Goal: Transaction & Acquisition: Purchase product/service

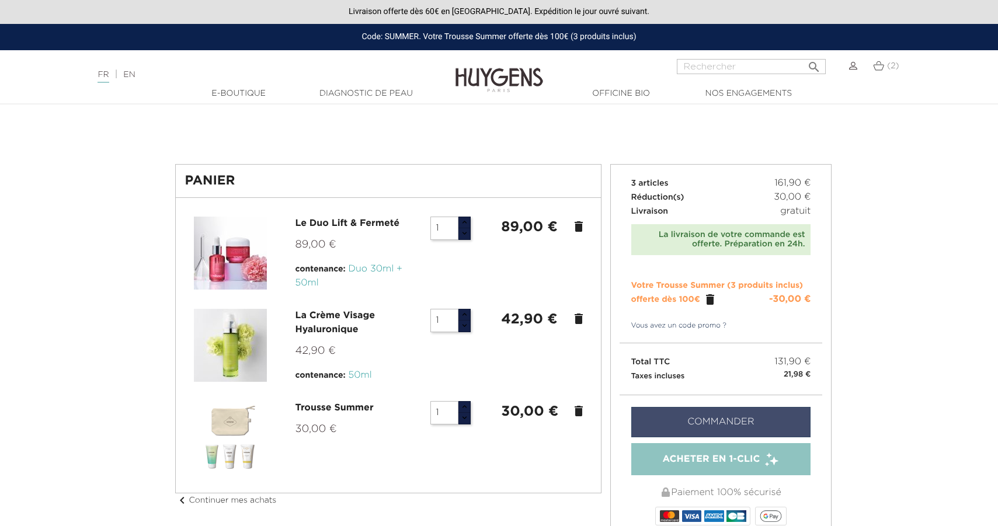
click at [735, 418] on link "Commander" at bounding box center [721, 422] width 180 height 30
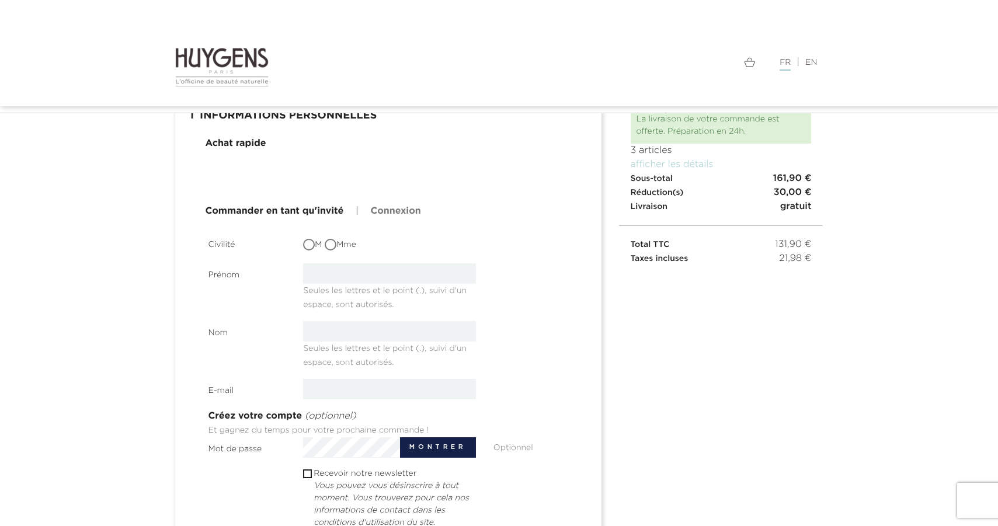
scroll to position [68, 0]
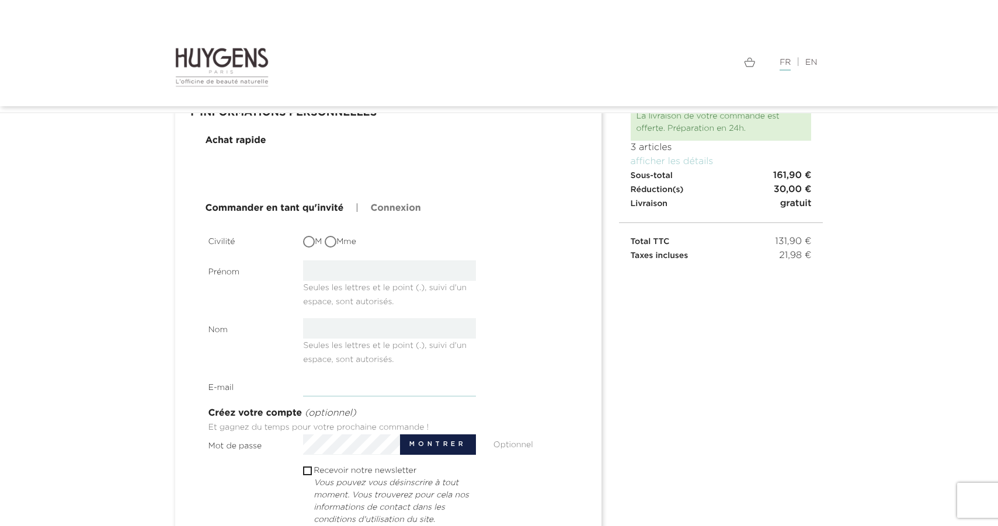
type input "chefneuxbertrand@gmail.com"
click at [311, 246] on input "M" at bounding box center [310, 243] width 12 height 12
radio input "true"
click at [401, 209] on link "Connexion" at bounding box center [395, 209] width 50 height 14
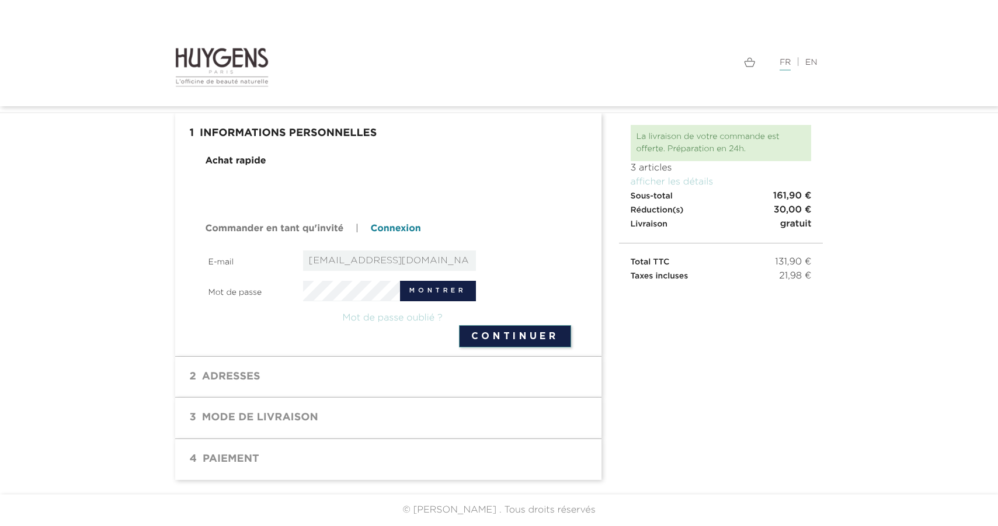
scroll to position [47, 0]
click at [505, 343] on button "Continuer" at bounding box center [515, 336] width 112 height 22
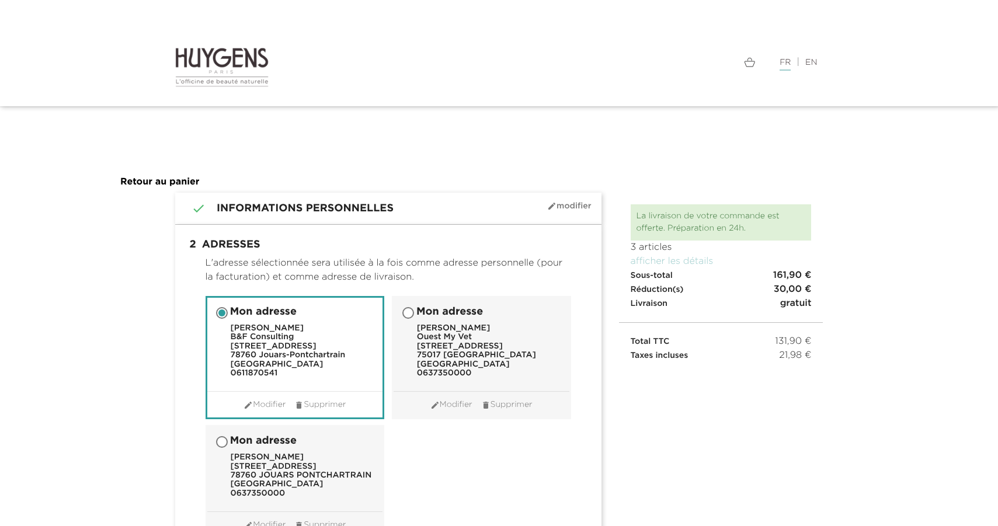
click at [411, 315] on input "Mon adresse [PERSON_NAME] Chefneux Ouest My Vet [STREET_ADDRESS][GEOGRAPHIC_DAT…" at bounding box center [410, 314] width 12 height 12
radio input "true"
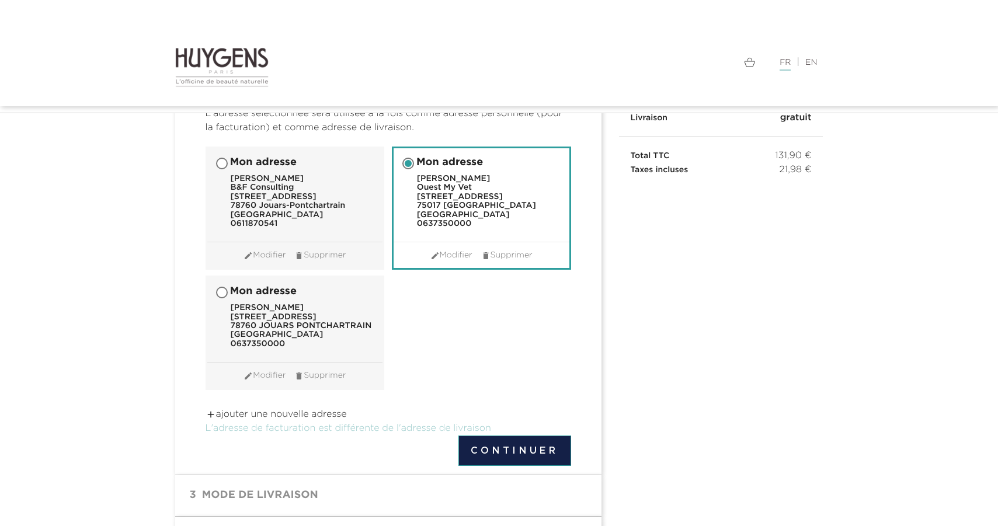
scroll to position [117, 0]
click at [296, 429] on link "L'adresse de facturation est différente de l'adresse de livraison" at bounding box center [349, 429] width 286 height 9
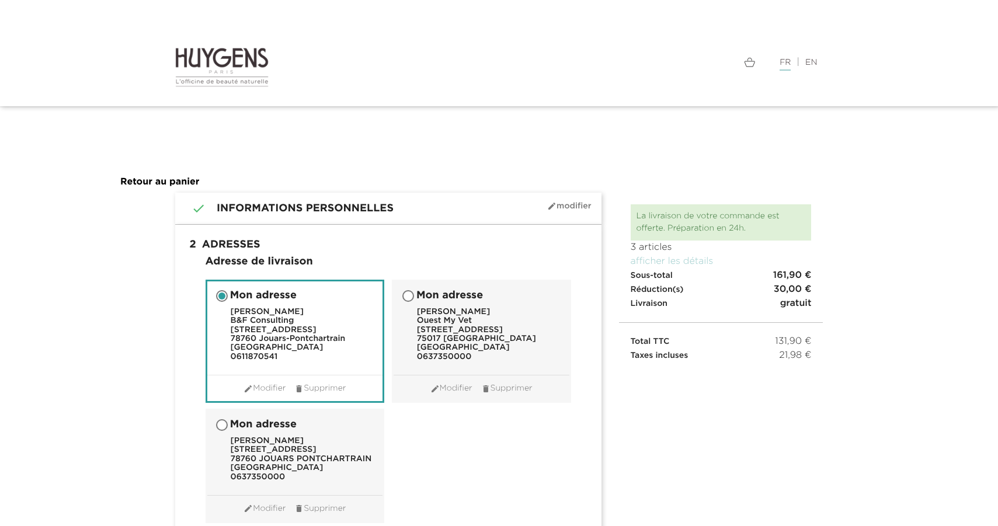
click at [410, 296] on input "Mon adresse [PERSON_NAME] Chefneux Ouest My Vet [STREET_ADDRESS][GEOGRAPHIC_DAT…" at bounding box center [410, 297] width 12 height 12
radio input "true"
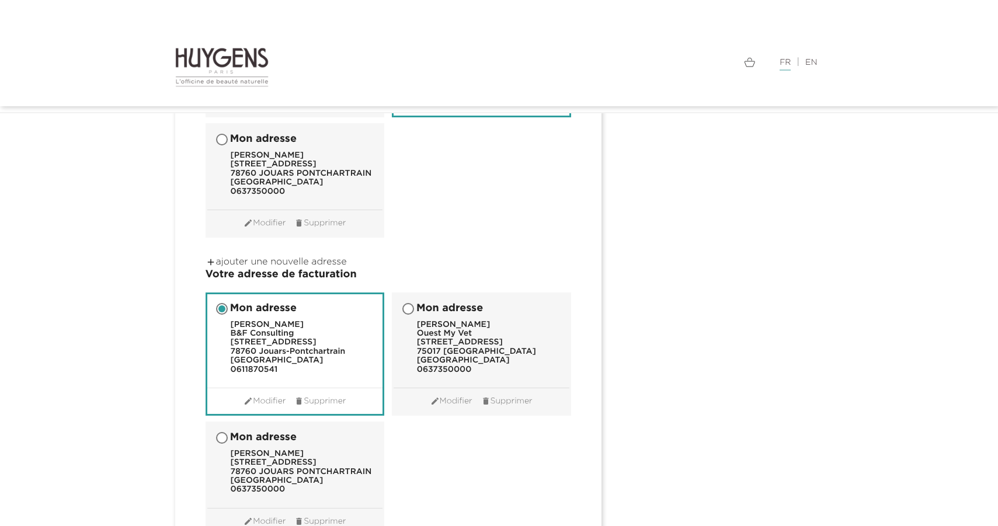
scroll to position [257, 0]
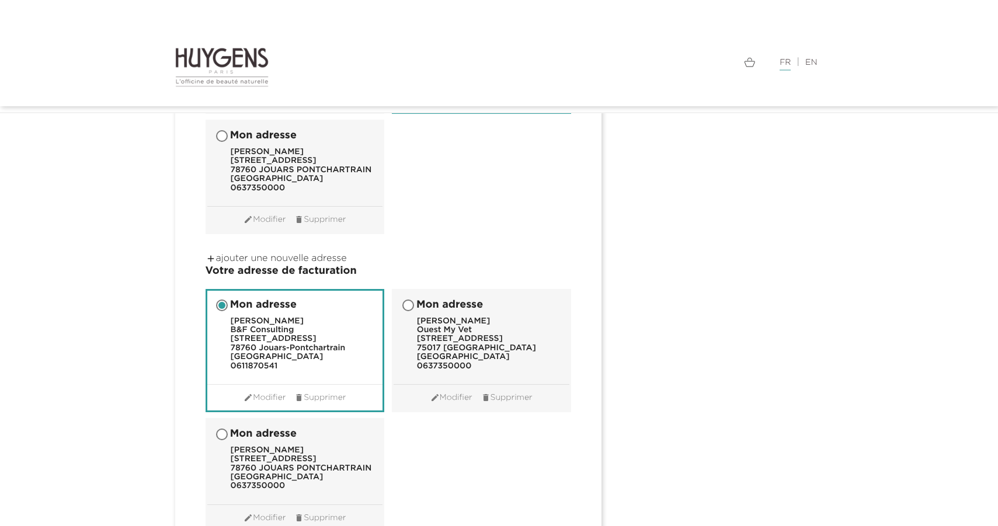
click at [221, 437] on input "Mon adresse Bertrand Chefneux 2 rue de Plaisir 78760 JOUARS PONTCHARTRAIN Franc…" at bounding box center [223, 436] width 12 height 12
radio input "true"
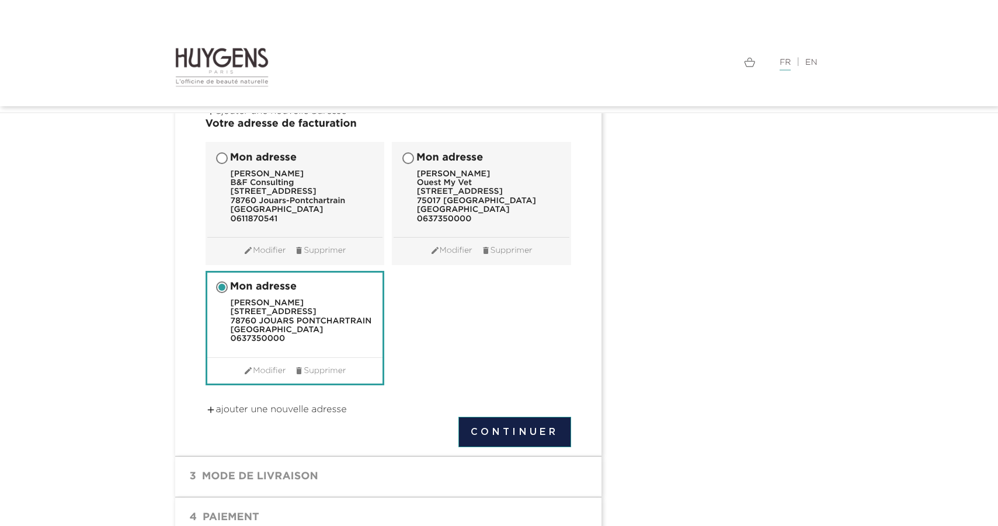
scroll to position [405, 0]
click at [522, 437] on button "Continuer" at bounding box center [515, 432] width 113 height 30
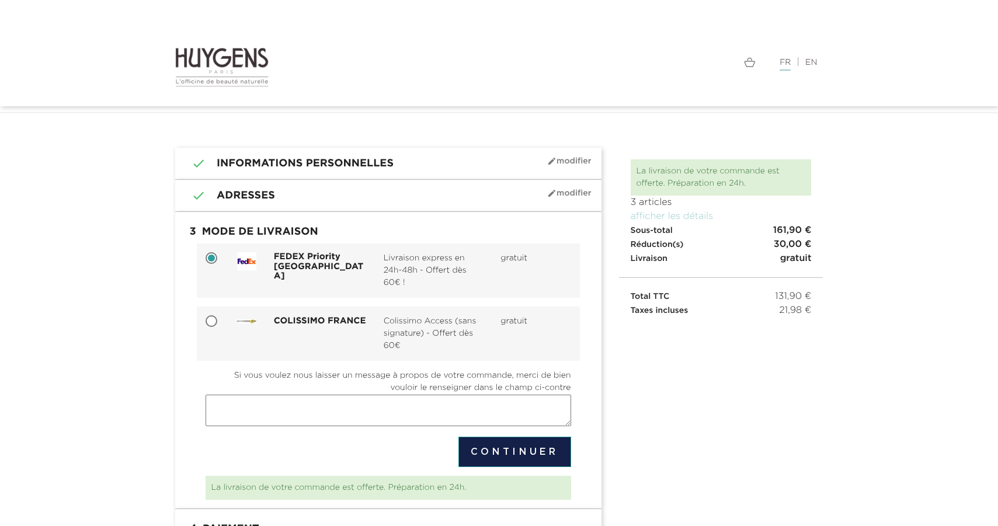
scroll to position [14, 0]
click at [511, 447] on button "Continuer" at bounding box center [515, 451] width 113 height 30
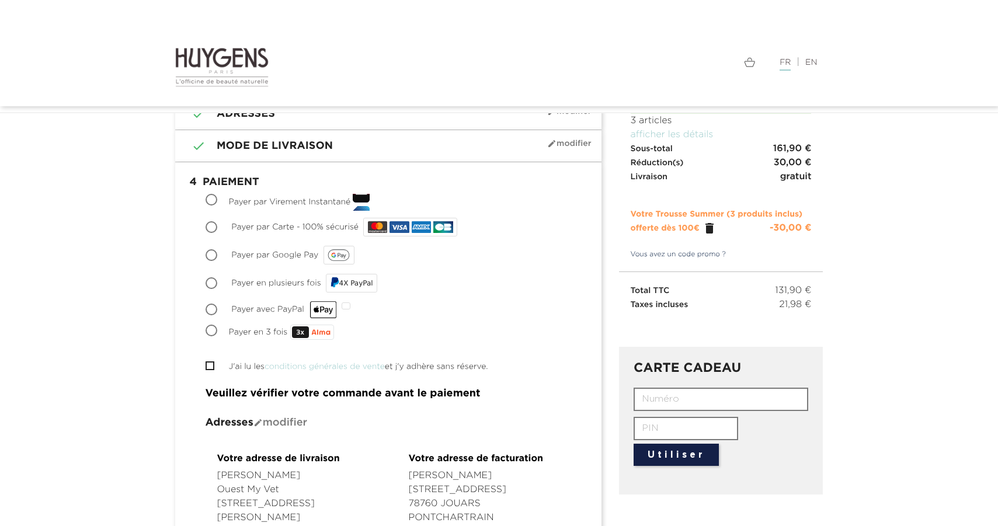
scroll to position [96, 0]
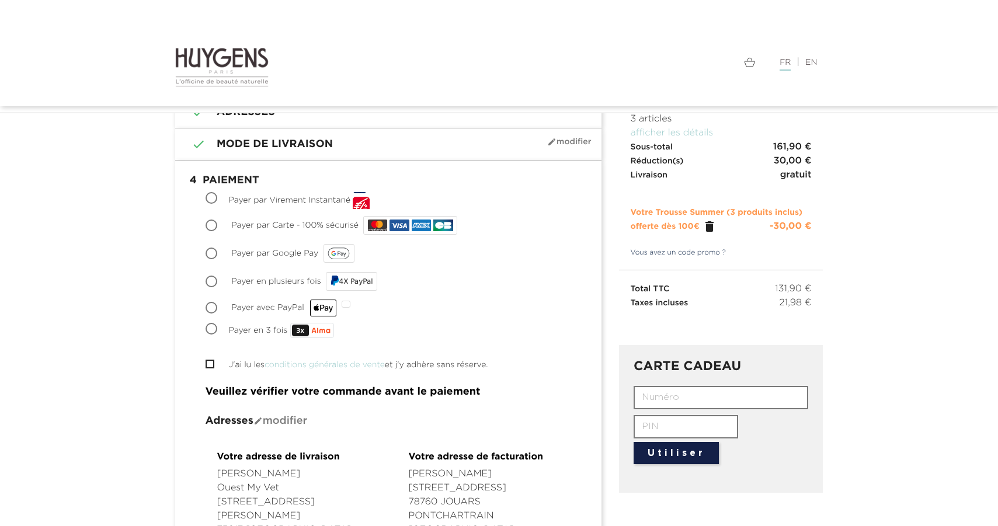
click at [211, 226] on input "Payer par Carte - 100% sécurisé" at bounding box center [213, 227] width 12 height 12
radio input "true"
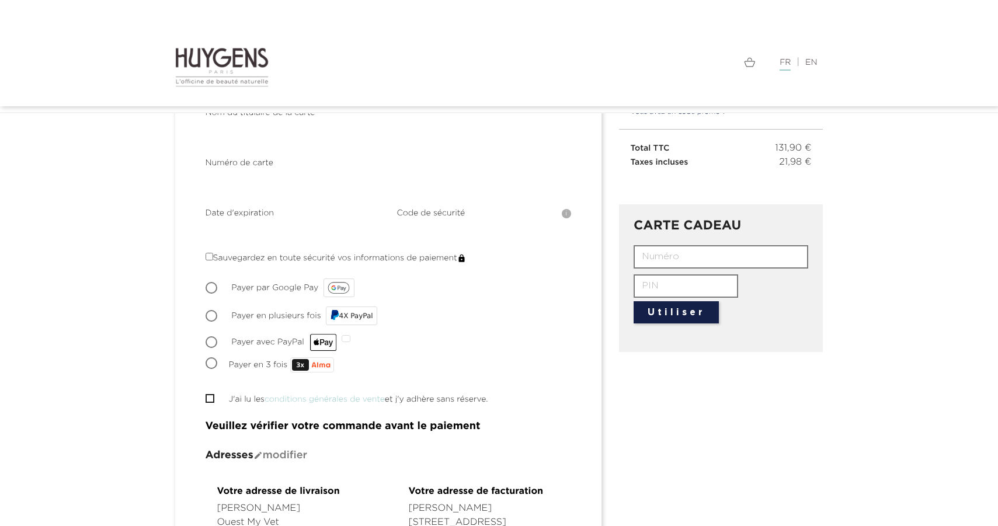
scroll to position [238, 0]
click at [212, 397] on input "J'ai lu les conditions générales de vente et j'y adhère sans réserve." at bounding box center [210, 398] width 8 height 8
checkbox input "true"
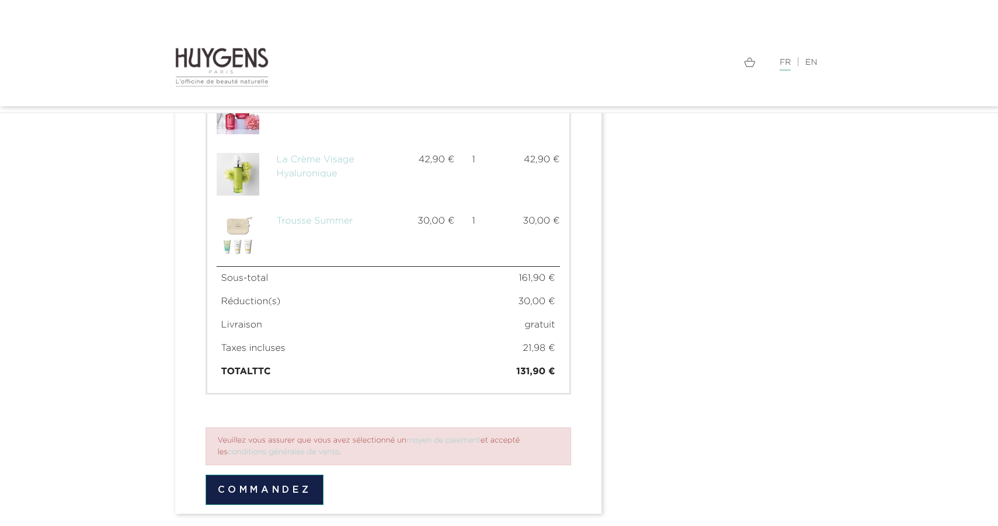
scroll to position [908, 0]
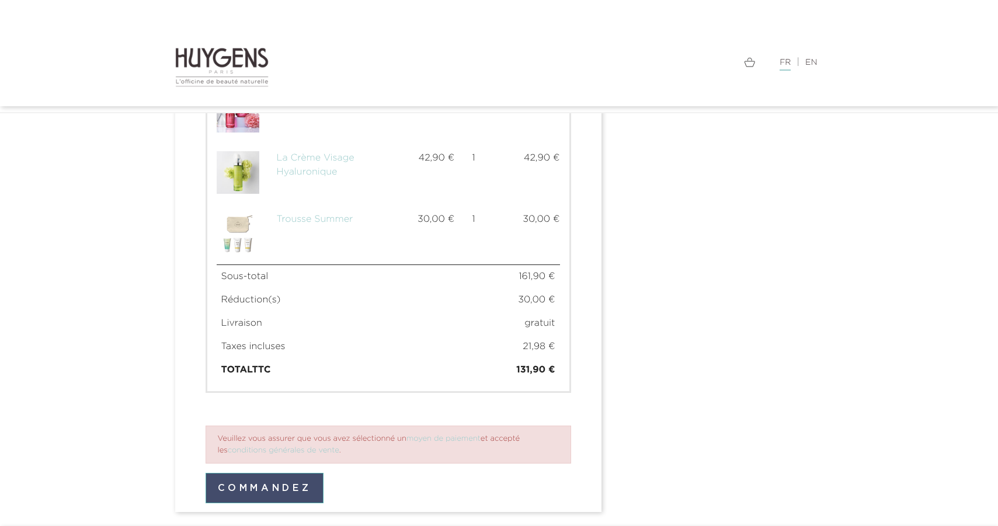
click at [262, 480] on button "Commandez" at bounding box center [265, 488] width 119 height 30
